Goal: Navigation & Orientation: Find specific page/section

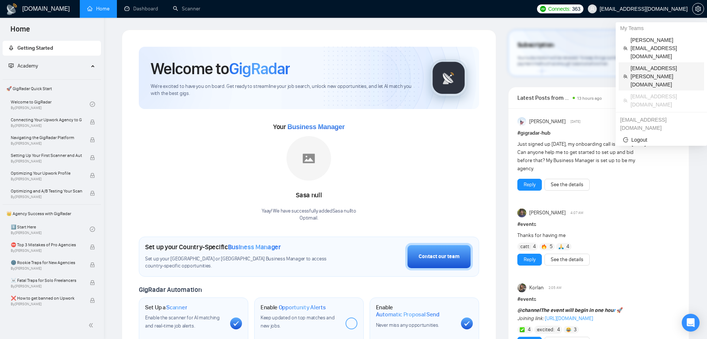
click at [654, 64] on span "[EMAIL_ADDRESS][PERSON_NAME][DOMAIN_NAME]" at bounding box center [664, 76] width 69 height 24
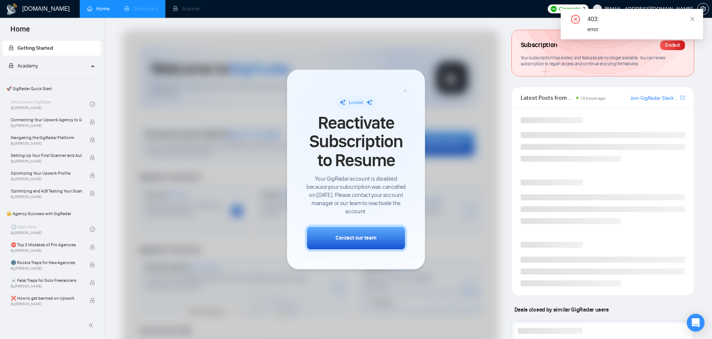
click at [133, 9] on li "Dashboard" at bounding box center [141, 9] width 49 height 18
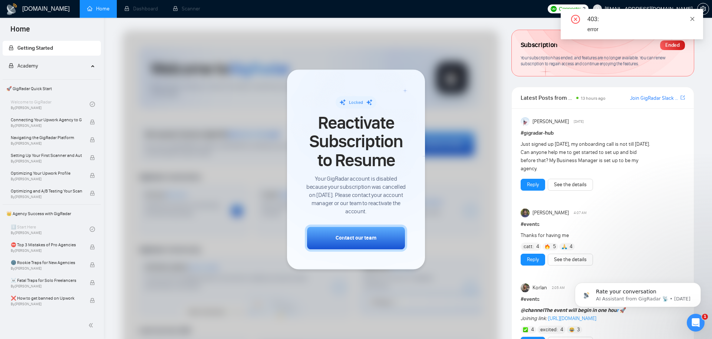
click at [694, 19] on icon "close" at bounding box center [692, 18] width 5 height 5
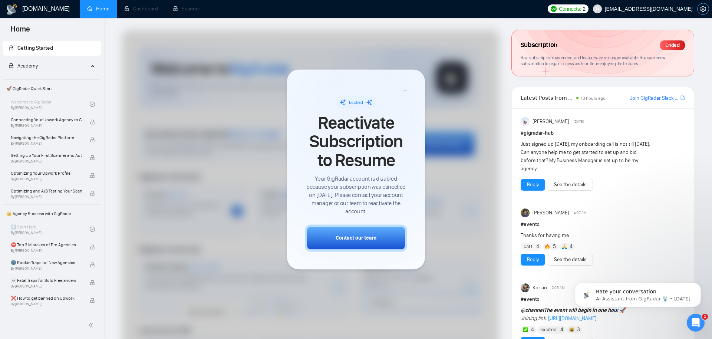
click at [701, 8] on icon "setting" at bounding box center [703, 9] width 6 height 6
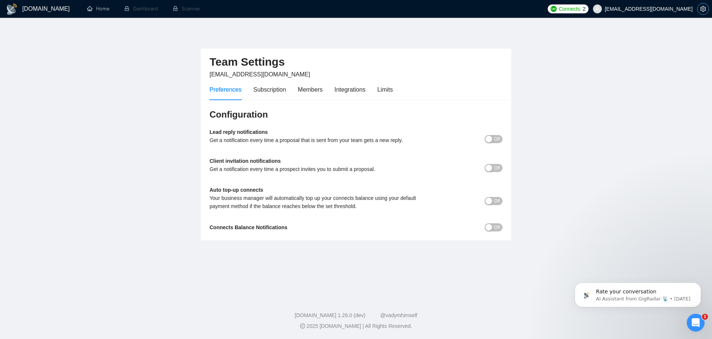
click at [703, 7] on icon "setting" at bounding box center [703, 9] width 6 height 6
click at [702, 7] on icon "setting" at bounding box center [703, 9] width 6 height 6
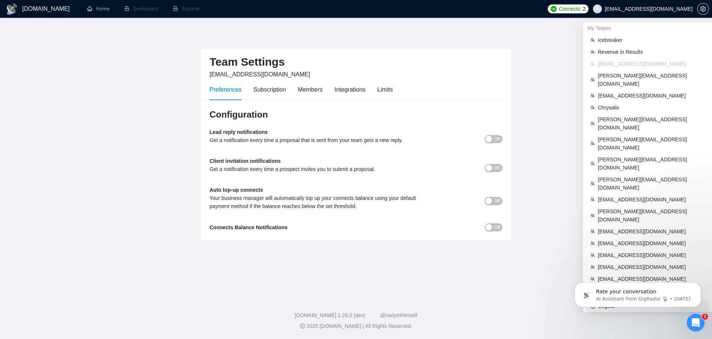
click at [607, 302] on span "Logout" at bounding box center [648, 306] width 114 height 8
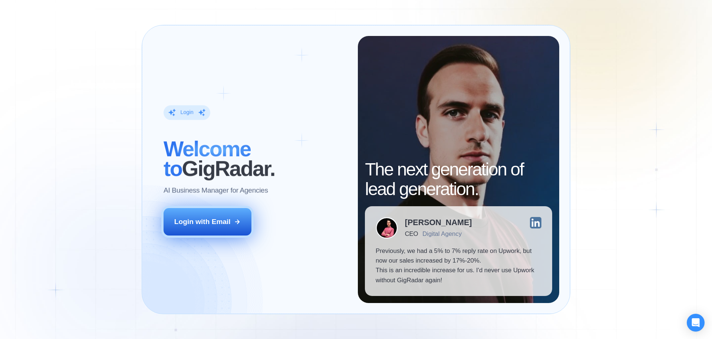
click at [188, 226] on div "Login with Email" at bounding box center [202, 222] width 56 height 10
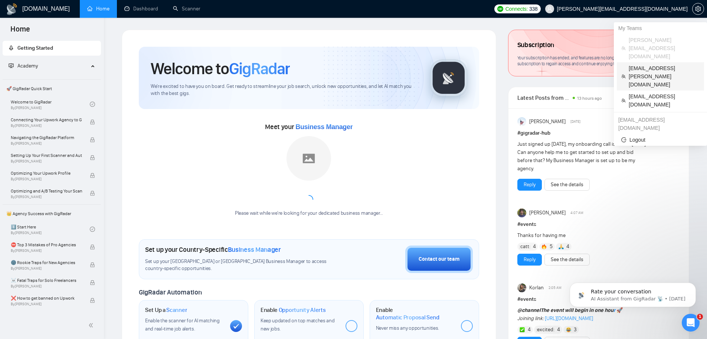
click at [644, 64] on span "[EMAIL_ADDRESS][PERSON_NAME][DOMAIN_NAME]" at bounding box center [663, 76] width 71 height 24
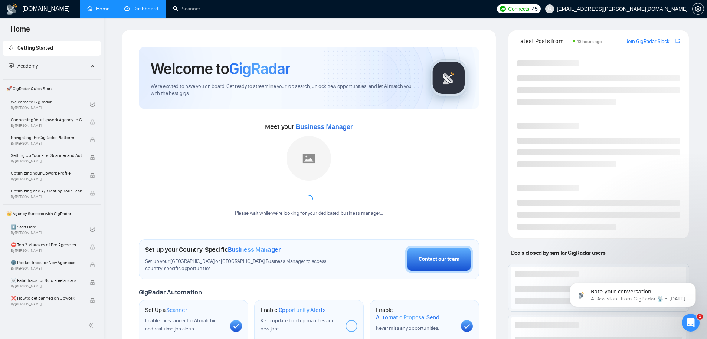
click at [139, 7] on link "Dashboard" at bounding box center [141, 9] width 34 height 6
